Goal: Navigation & Orientation: Go to known website

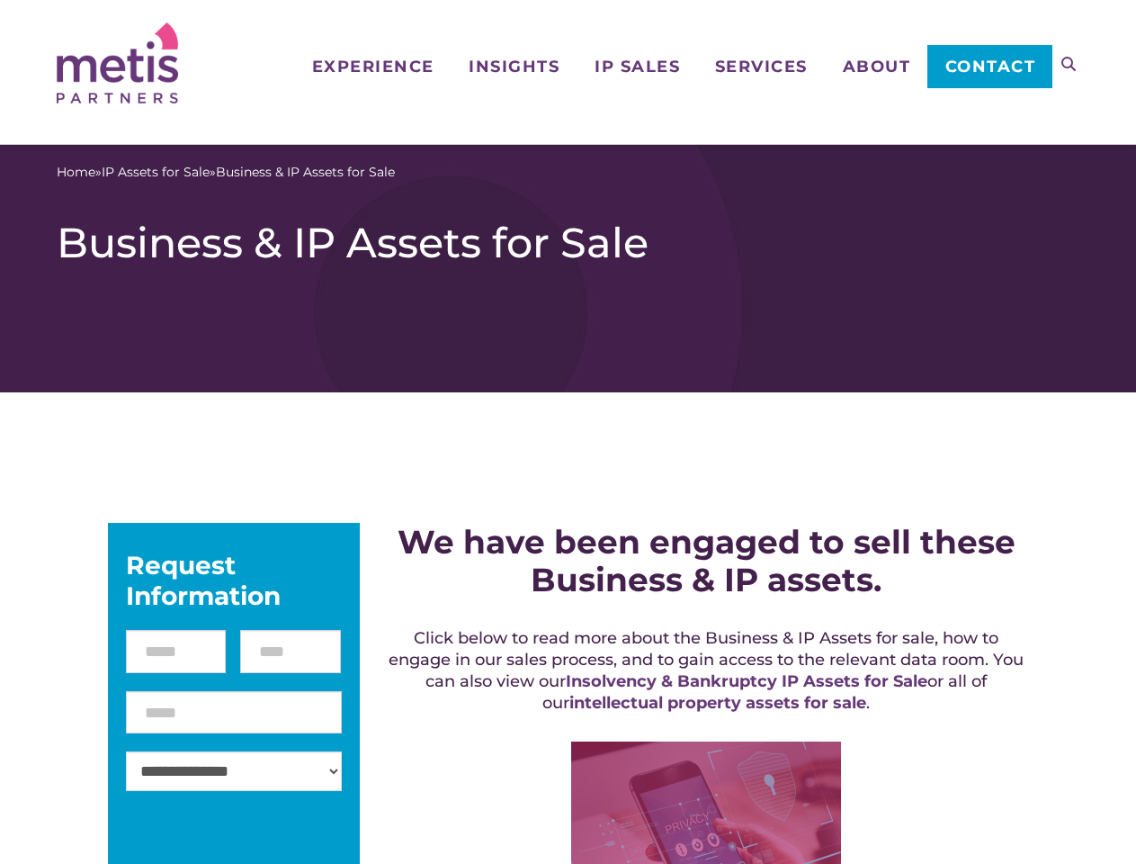
click at [1069, 64] on icon at bounding box center [1069, 64] width 14 height 14
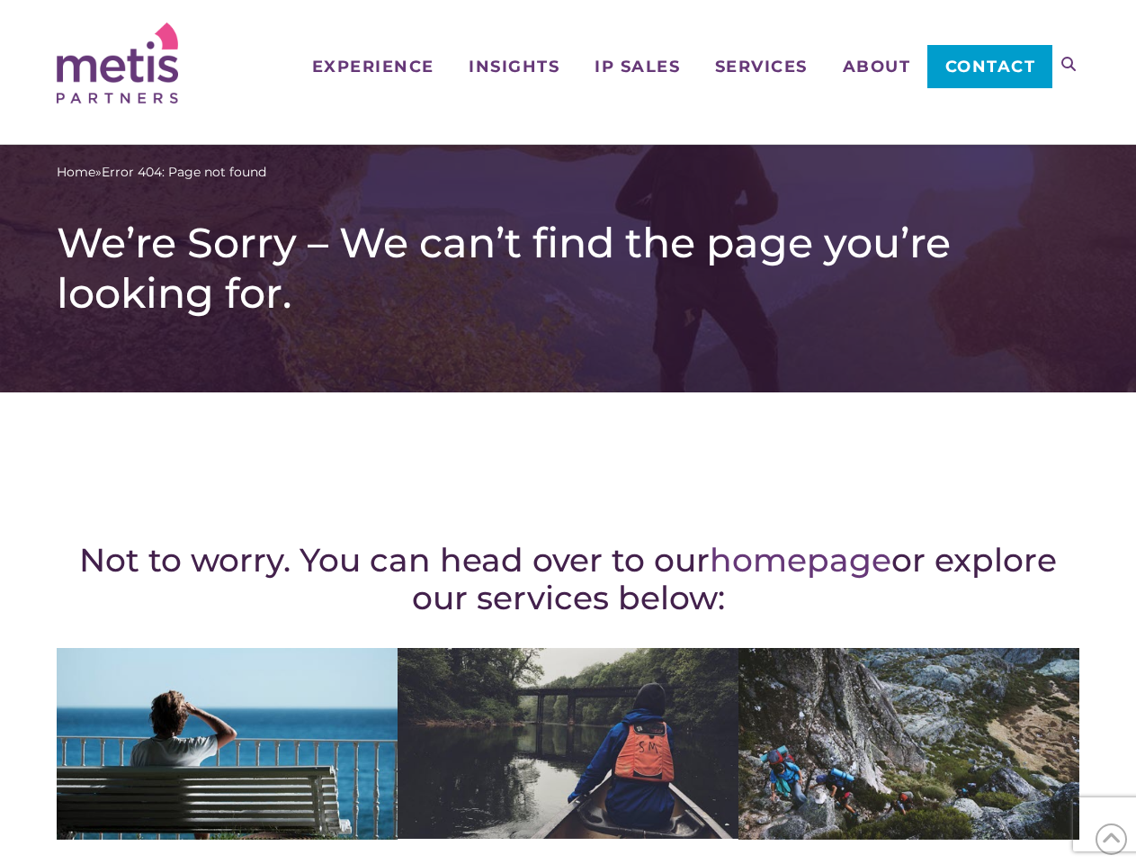
click at [568, 432] on div "Not to worry. You can head over to our homepage or explore our services below: …" at bounding box center [568, 786] width 1023 height 717
click at [1069, 64] on icon at bounding box center [1069, 64] width 14 height 14
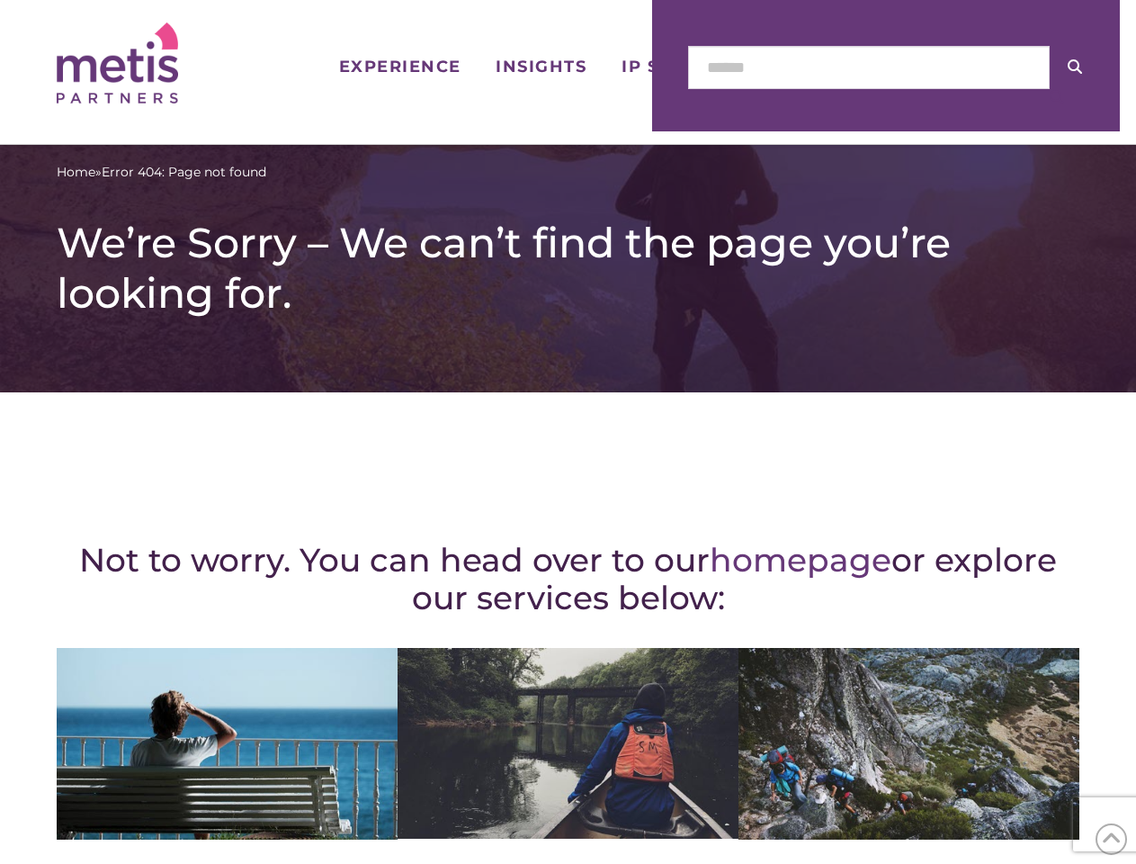
click at [1111, 839] on icon at bounding box center [1112, 839] width 20 height 28
